Goal: Navigation & Orientation: Find specific page/section

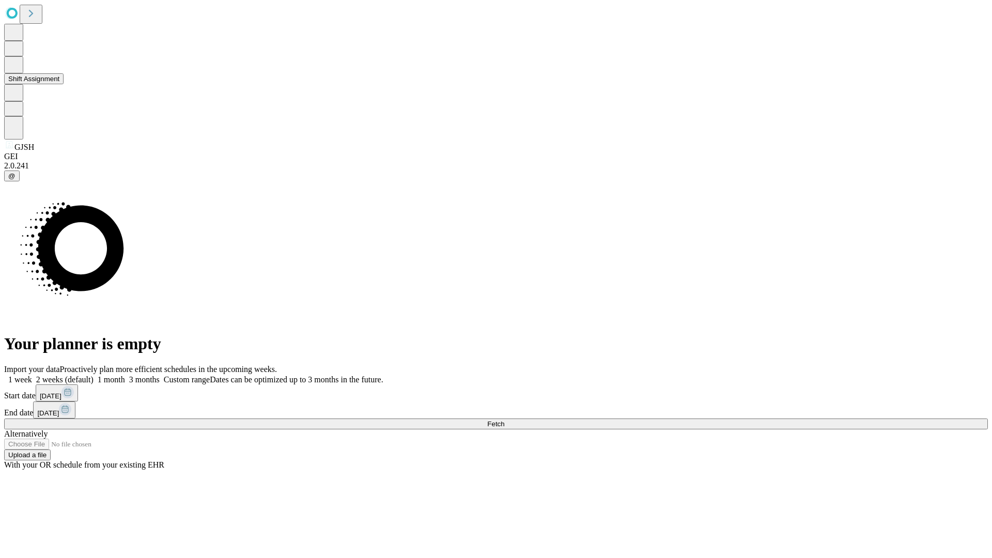
click at [64, 84] on button "Shift Assignment" at bounding box center [33, 78] width 59 height 11
